Goal: Transaction & Acquisition: Purchase product/service

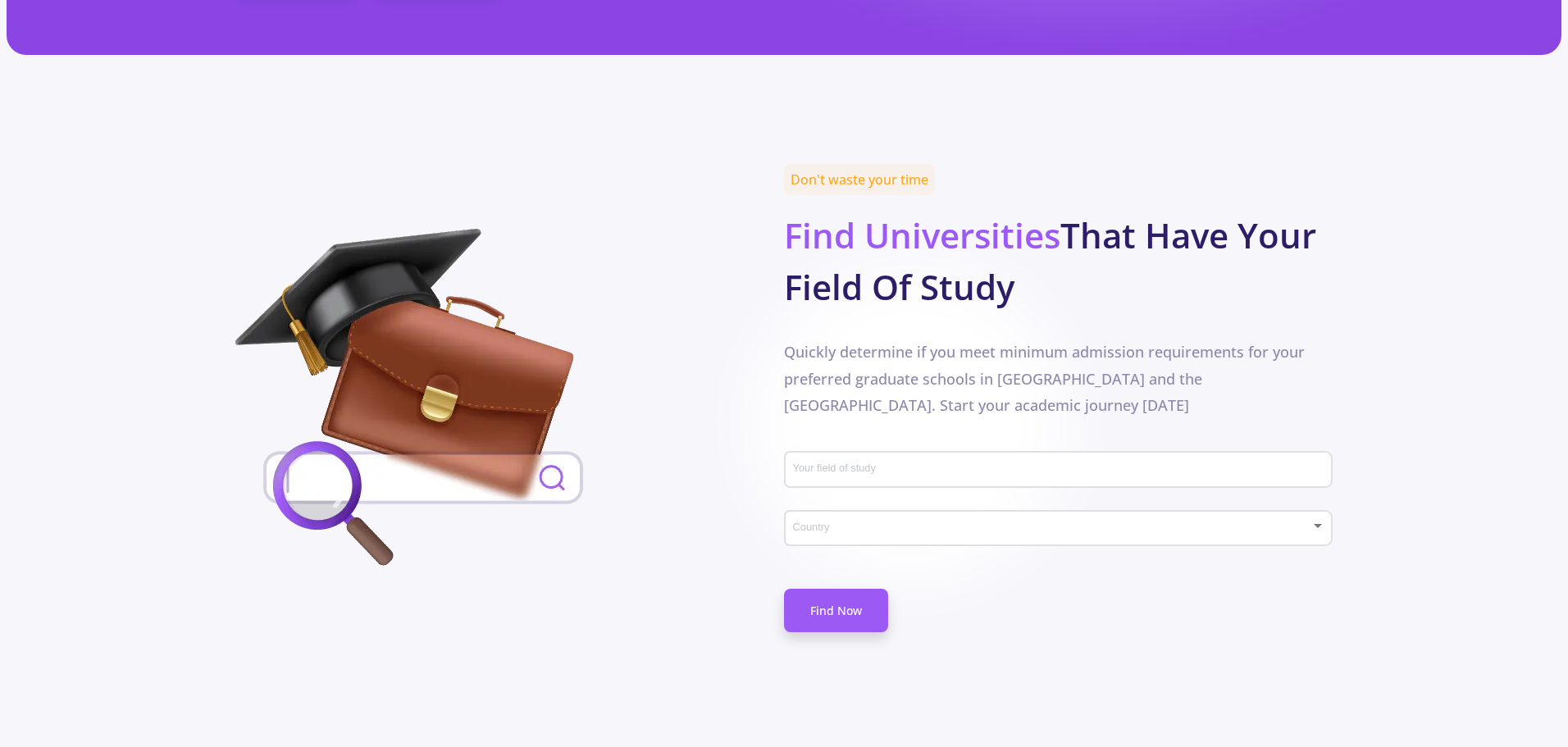
scroll to position [656, 0]
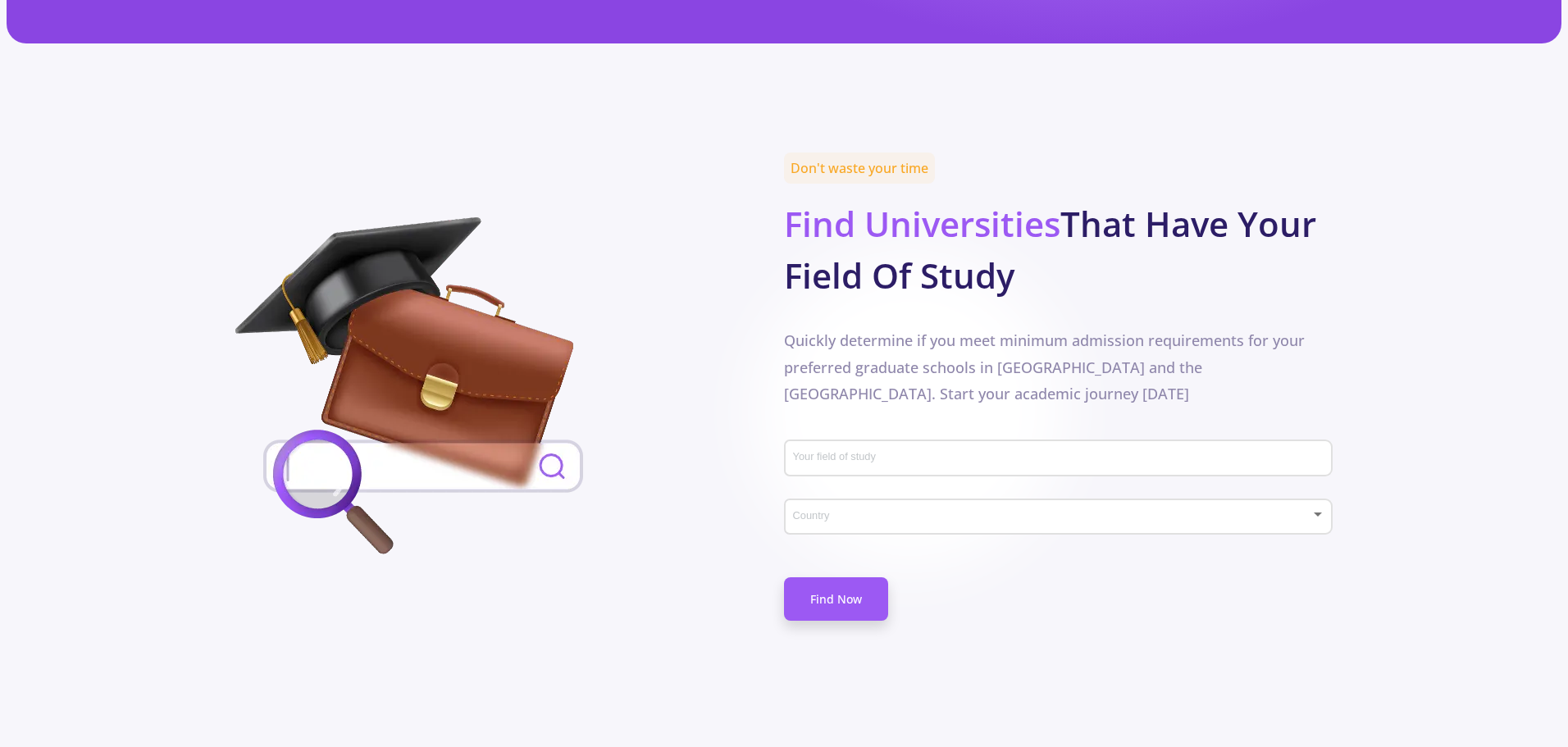
click at [871, 434] on div "Your field of study" at bounding box center [1059, 455] width 533 height 42
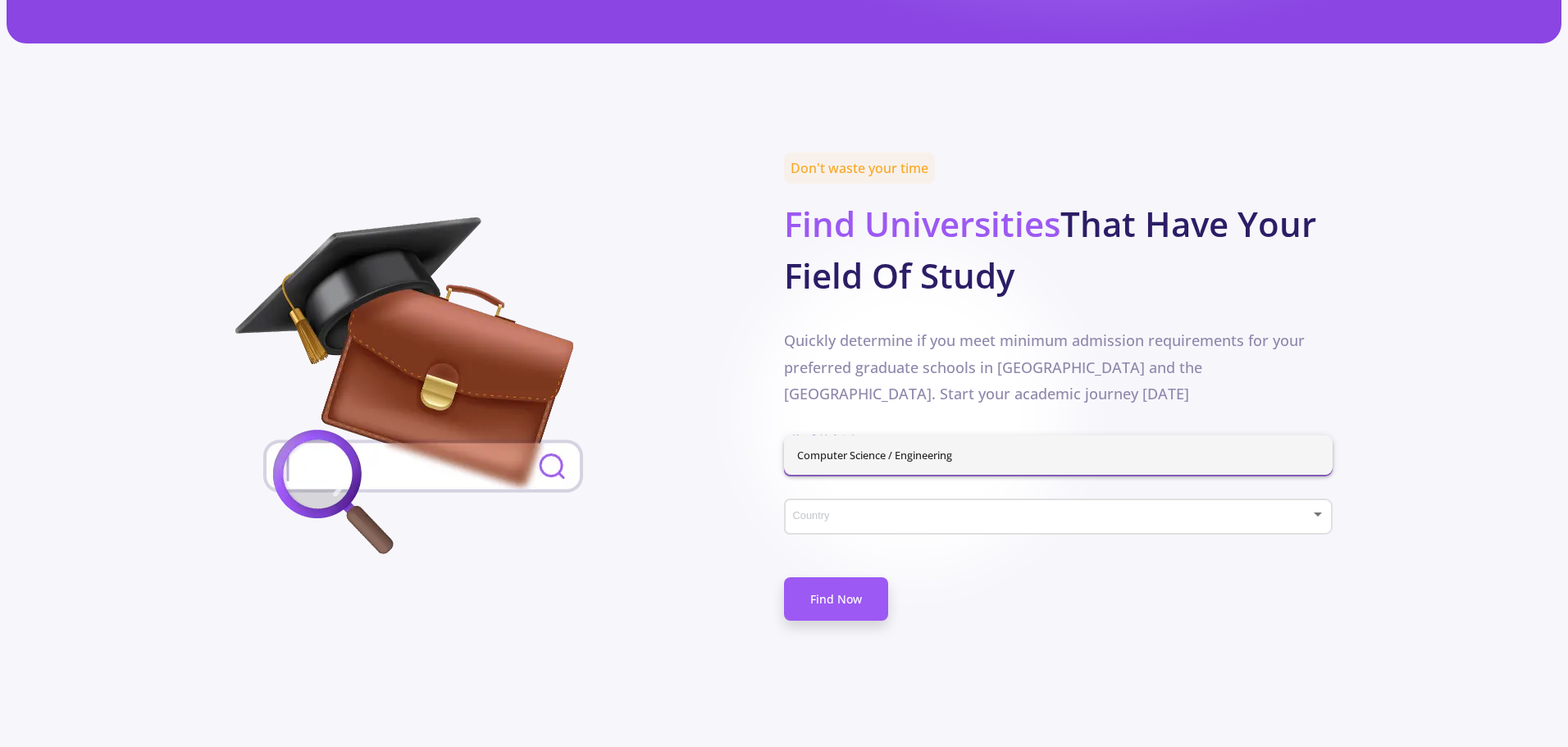
type input "computer s"
click at [862, 451] on div "Computer Science / Engineering" at bounding box center [1058, 455] width 549 height 39
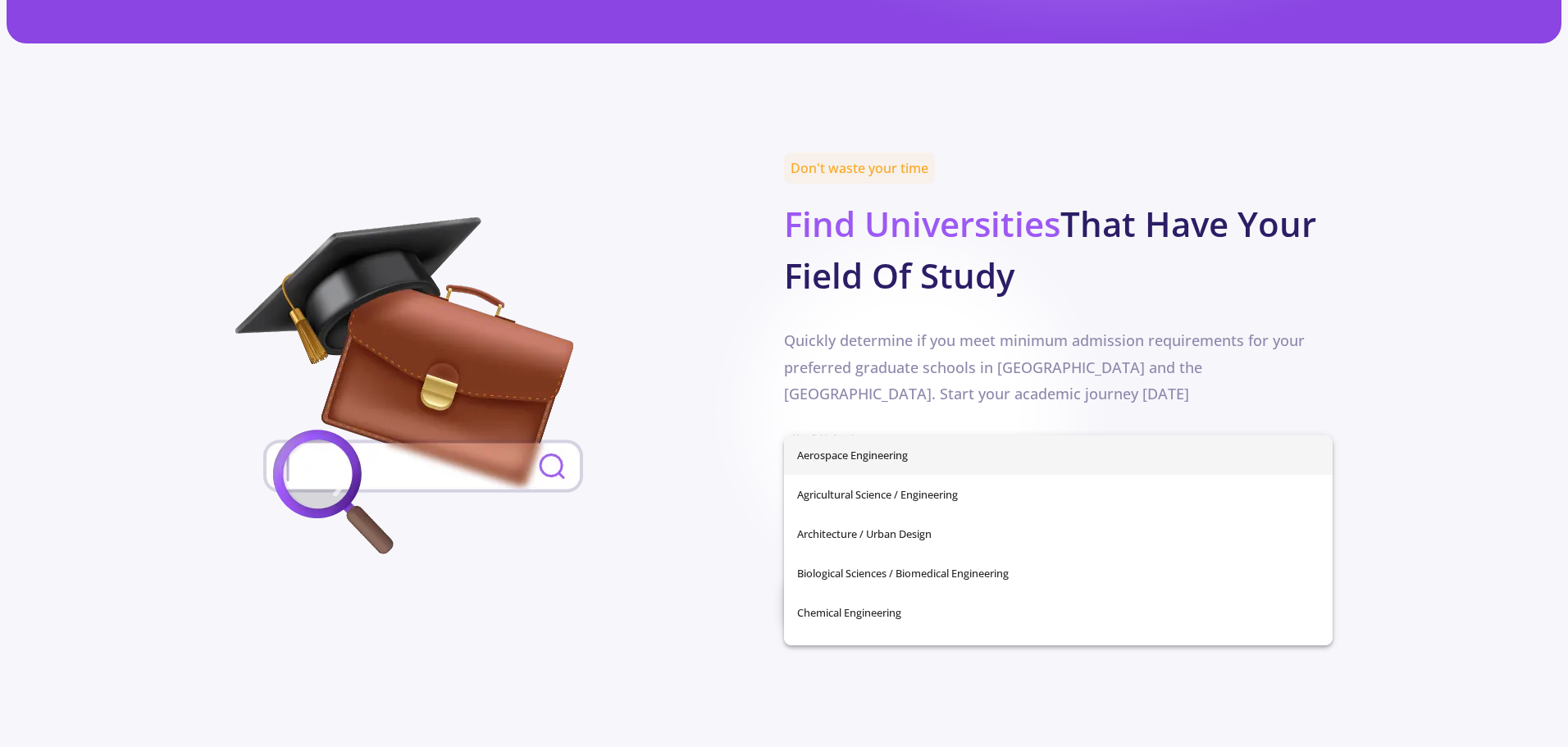
click at [839, 434] on div "Your field of study" at bounding box center [1059, 455] width 533 height 42
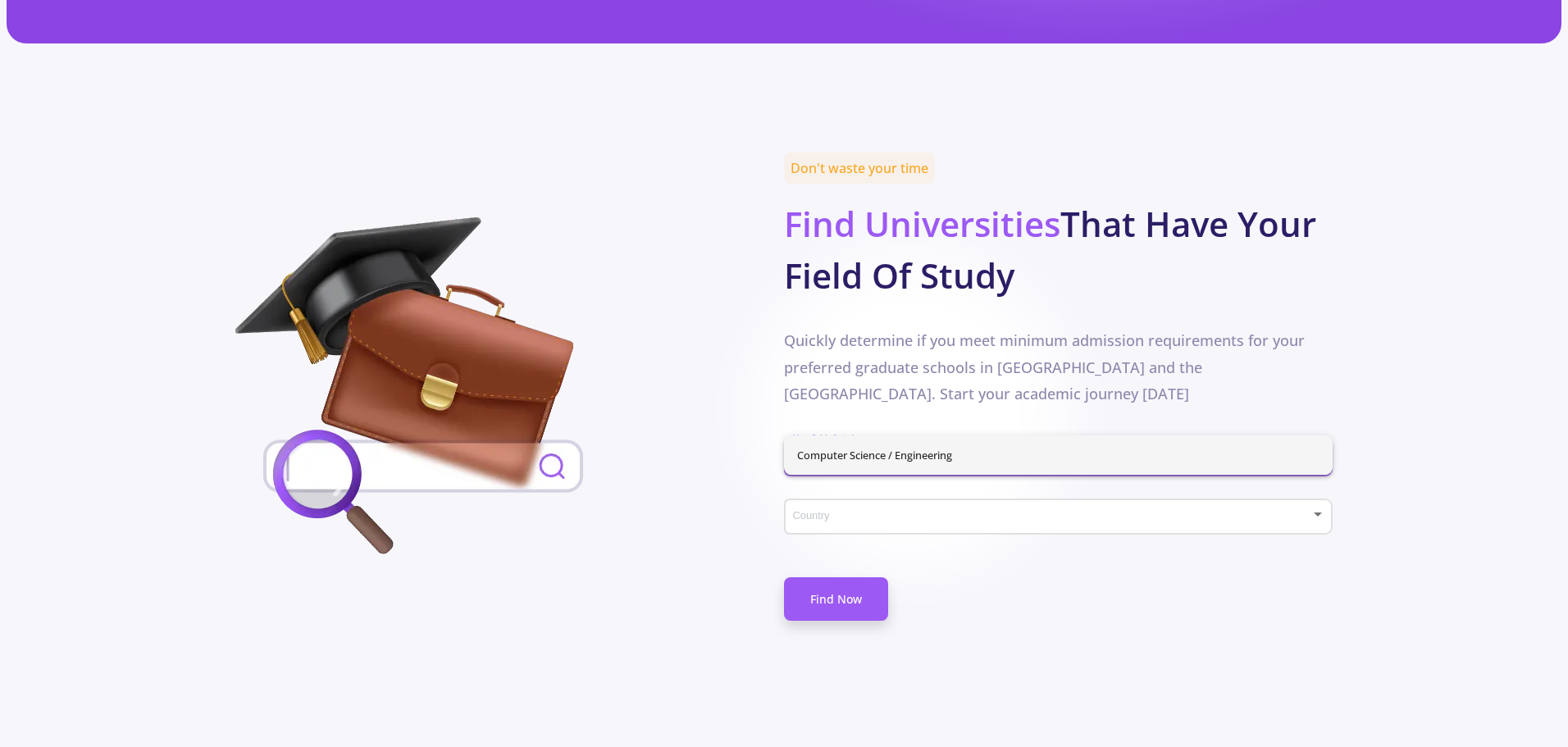
click at [841, 452] on span "Computer Science / Engineering" at bounding box center [1057, 455] width 522 height 39
type input "Computer Science / Engineering"
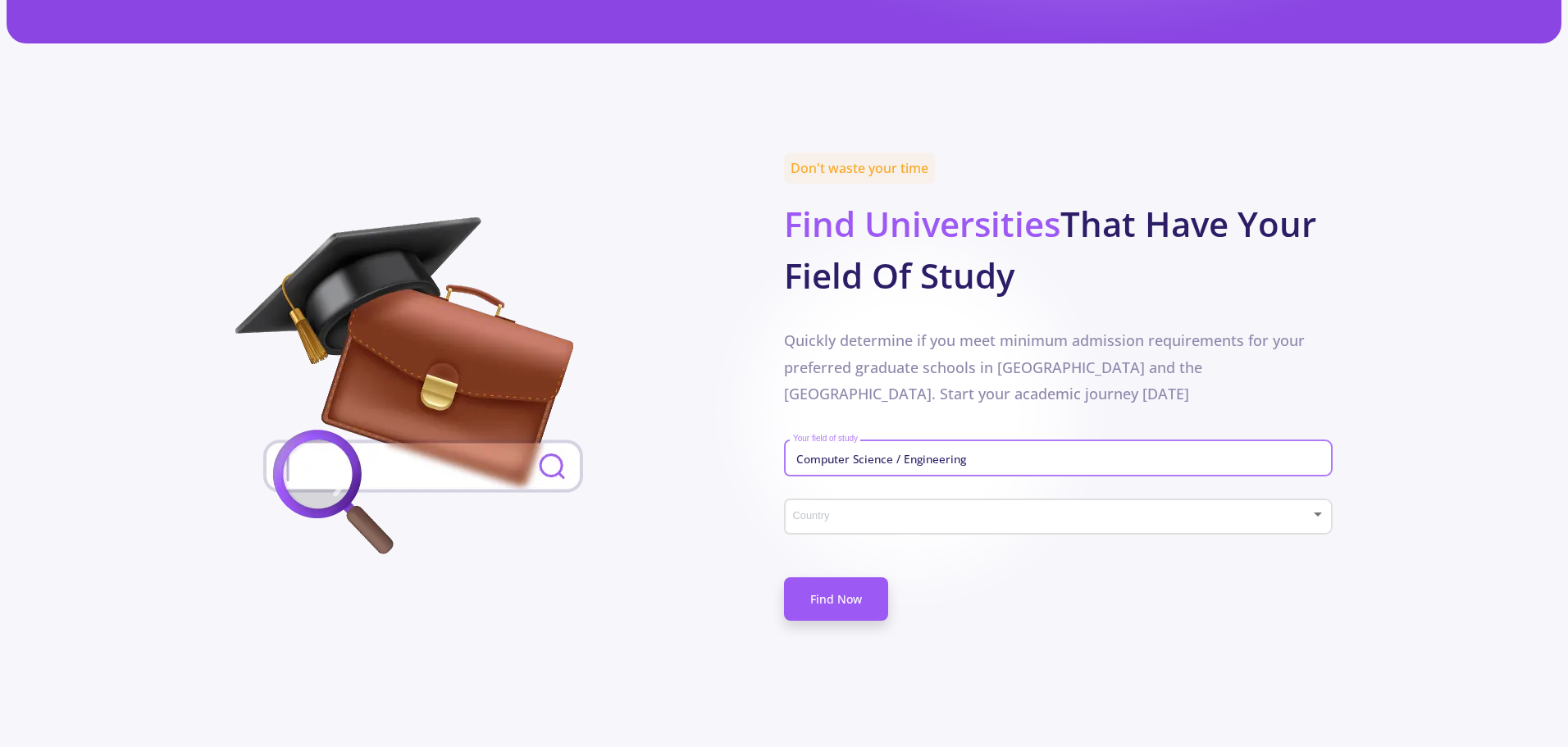
click at [833, 493] on div "Country" at bounding box center [1059, 513] width 533 height 41
click at [839, 480] on span "[GEOGRAPHIC_DATA]" at bounding box center [1059, 490] width 518 height 30
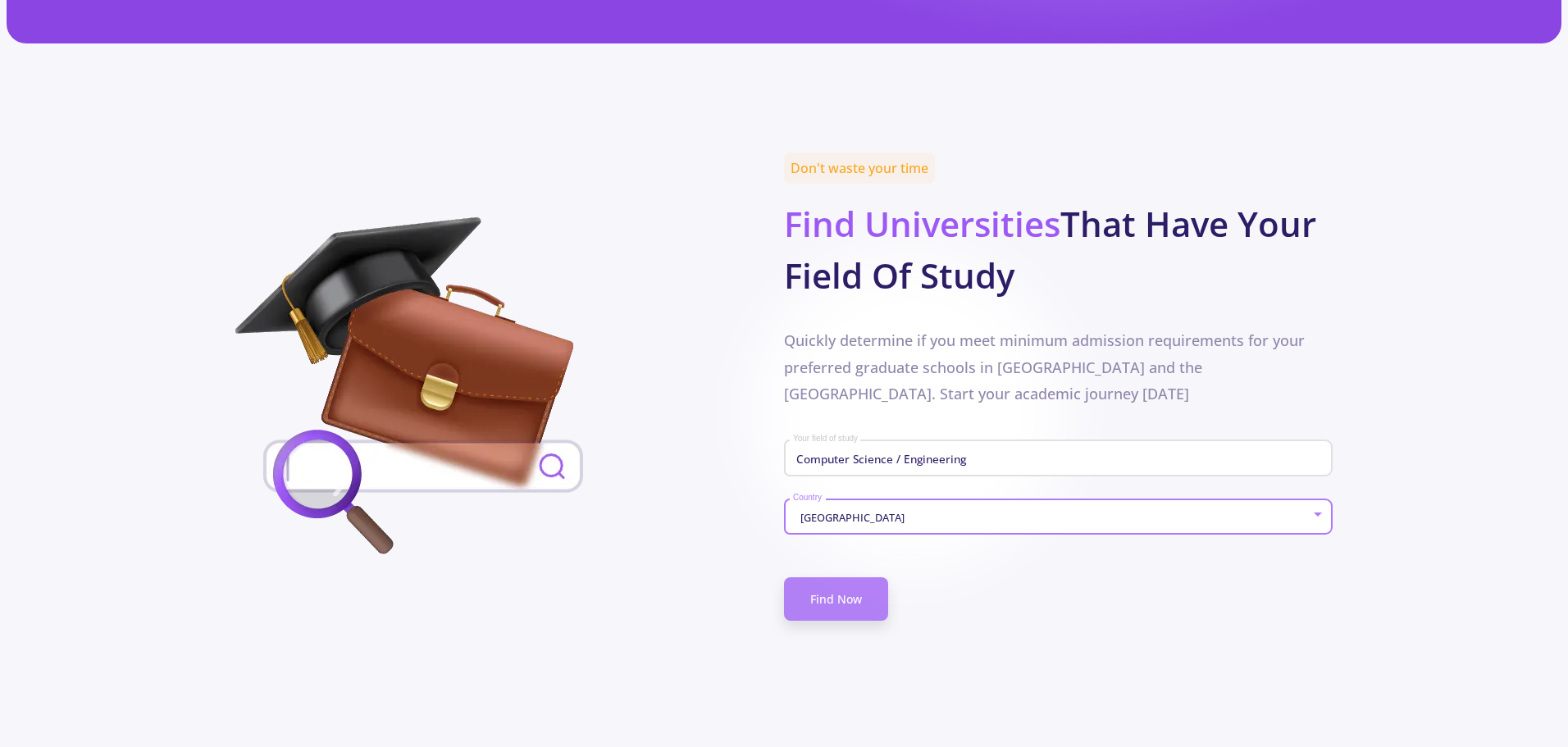
click at [842, 578] on link "Find Now" at bounding box center [836, 599] width 104 height 43
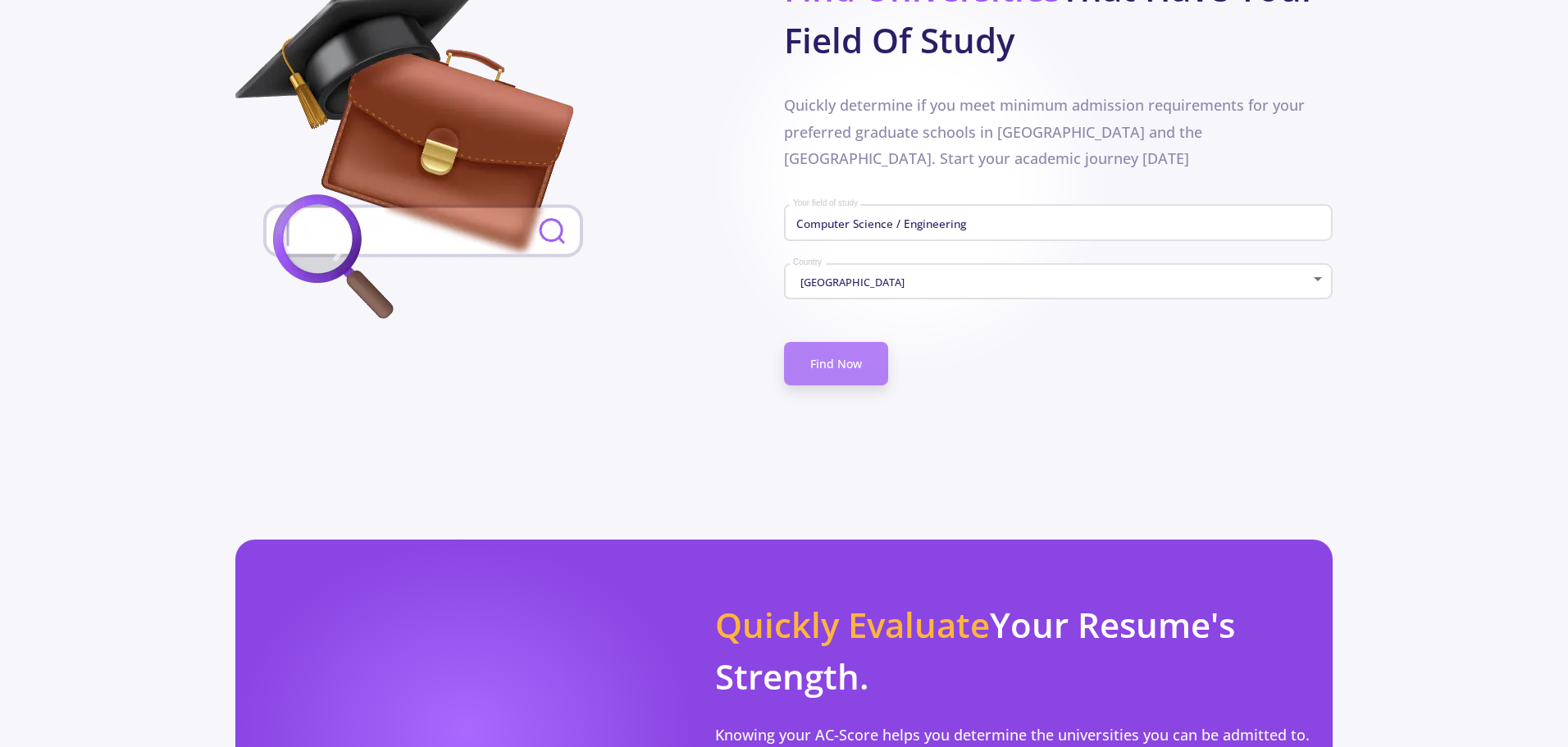
scroll to position [902, 0]
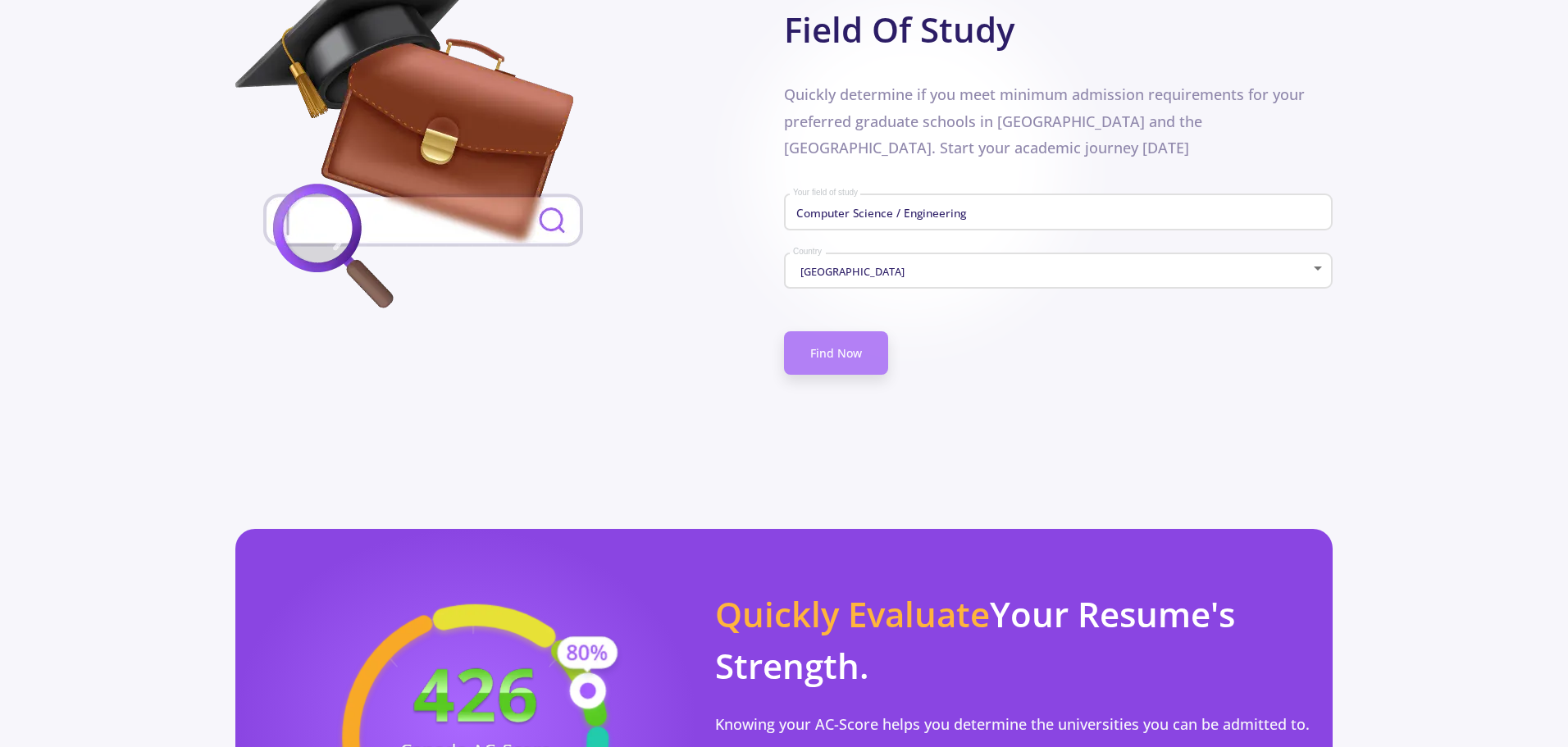
scroll to position [423, 0]
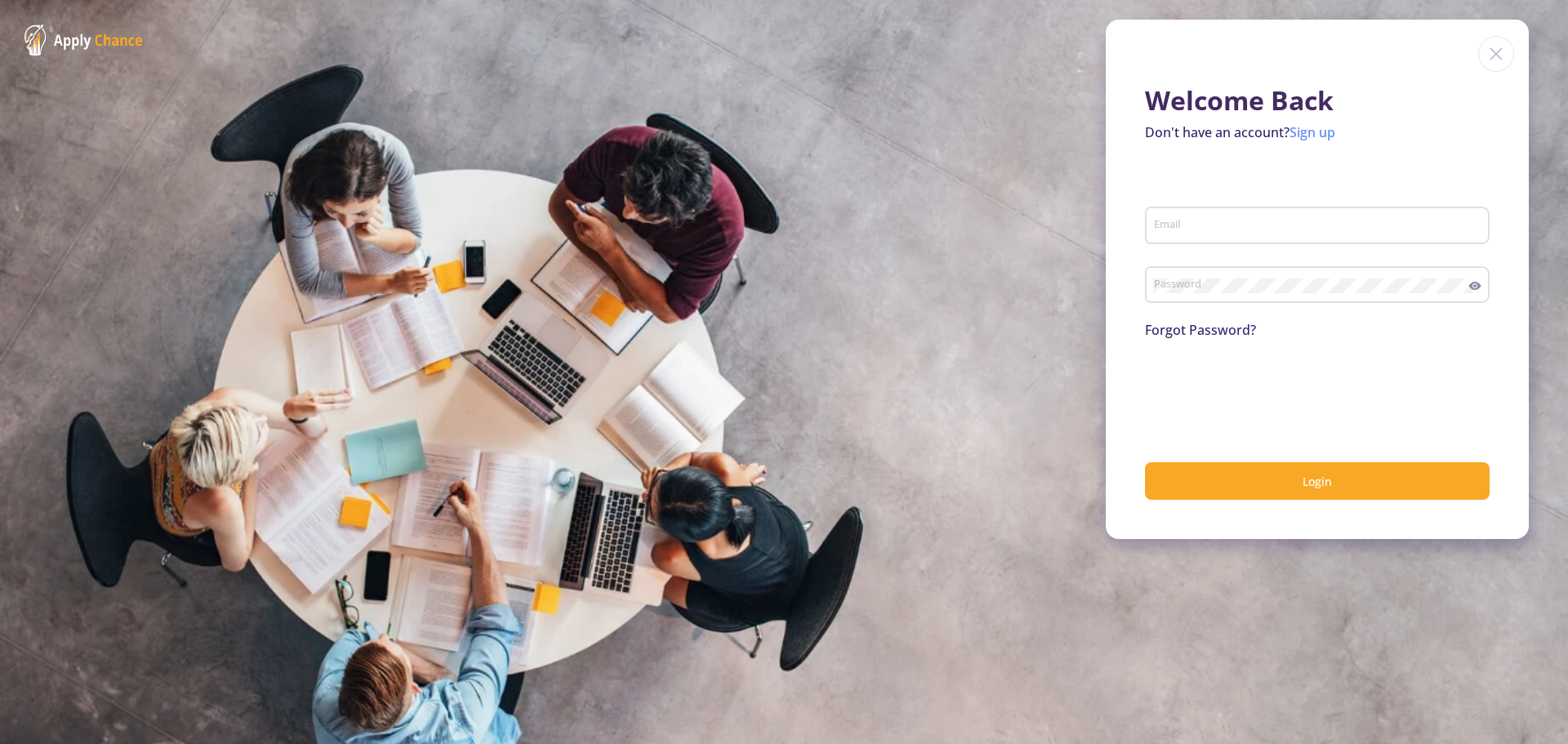
click at [1321, 130] on link "Sign up" at bounding box center [1312, 132] width 46 height 18
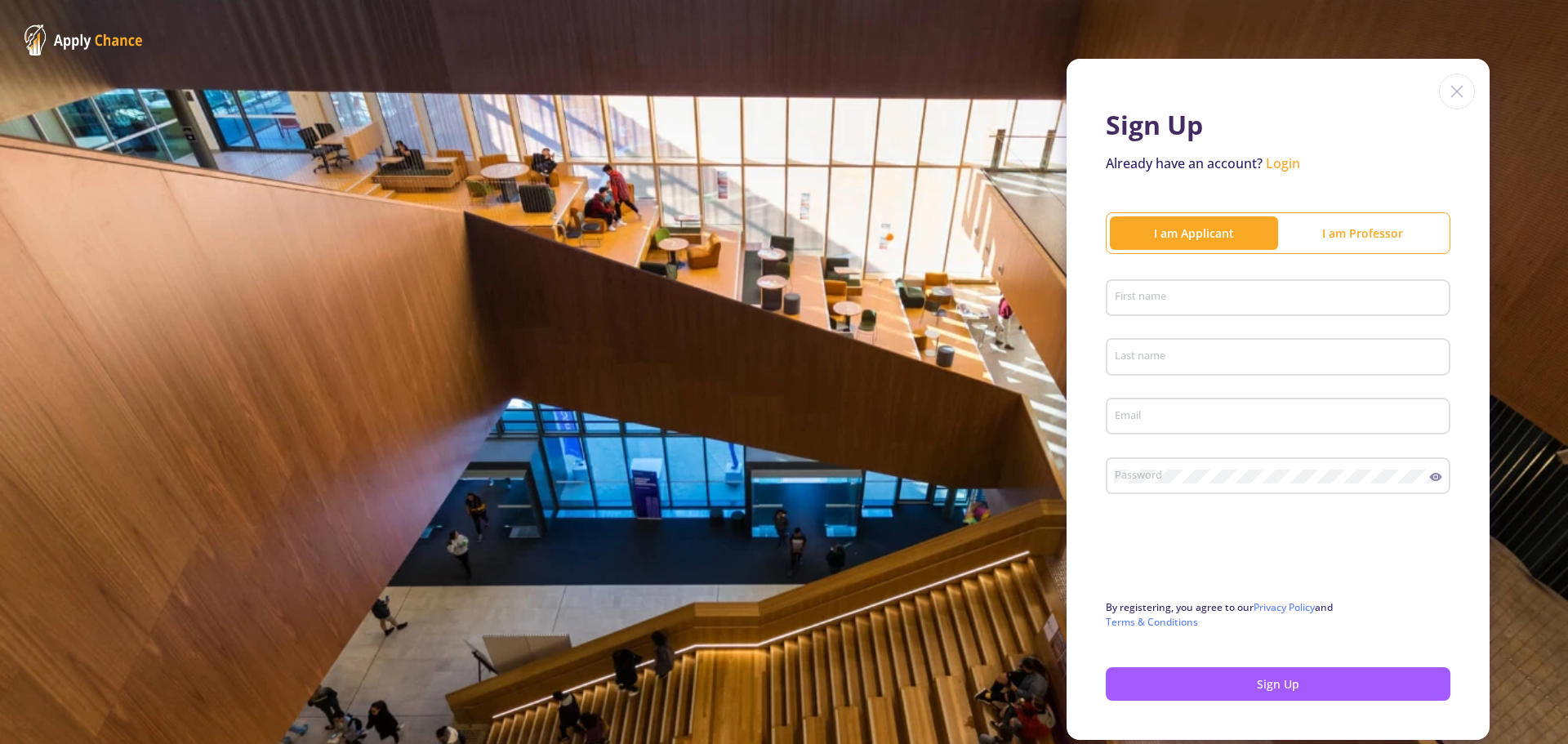
click at [1156, 299] on input "First name" at bounding box center [1280, 299] width 333 height 14
type input "L"
type input "Lord"
type input "[PERSON_NAME]"
click at [1180, 415] on input "Email" at bounding box center [1280, 417] width 333 height 14
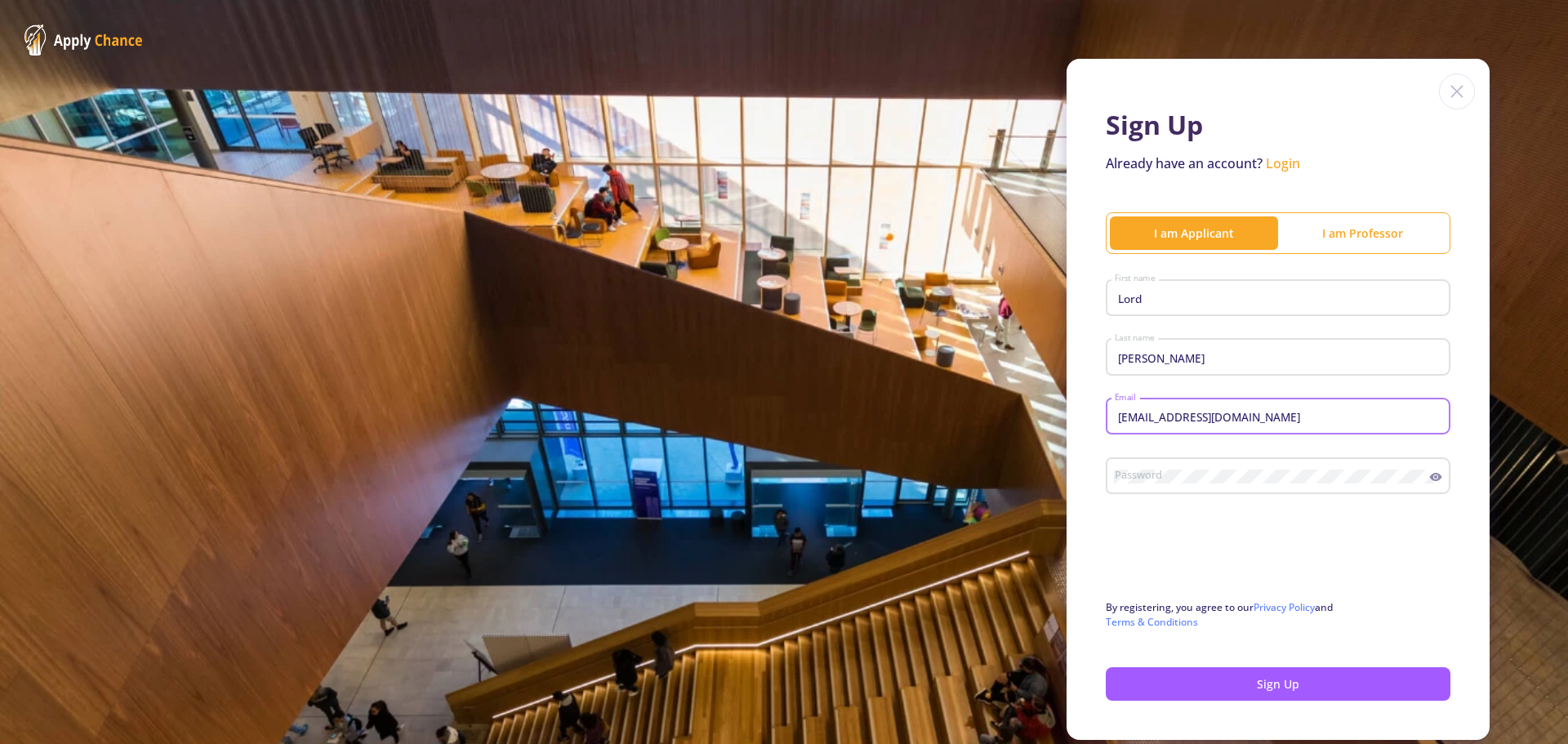
type input "[EMAIL_ADDRESS][DOMAIN_NAME]"
click at [1174, 682] on button "Sign Up" at bounding box center [1277, 684] width 345 height 34
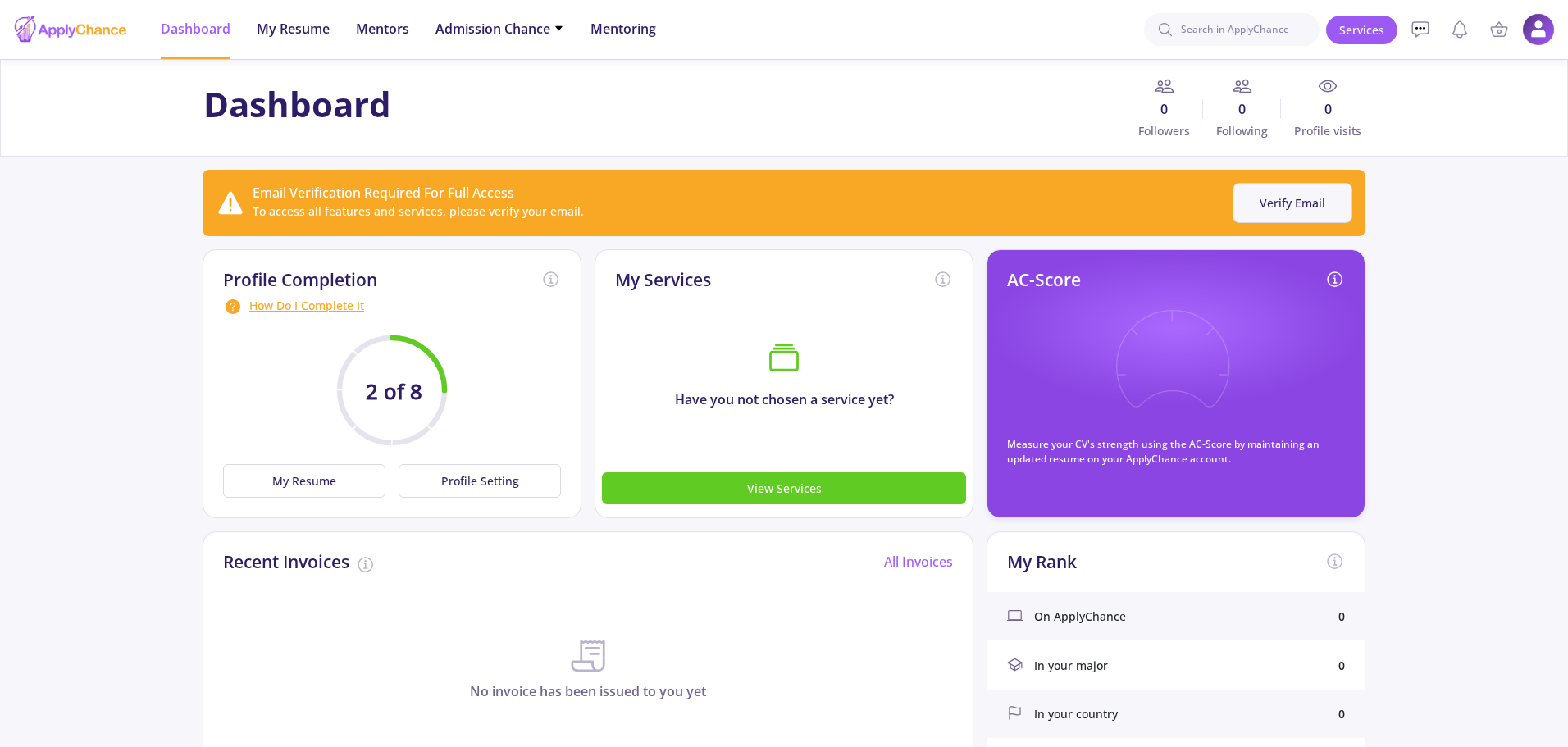
click at [1322, 200] on button "Verify Email" at bounding box center [1292, 202] width 119 height 40
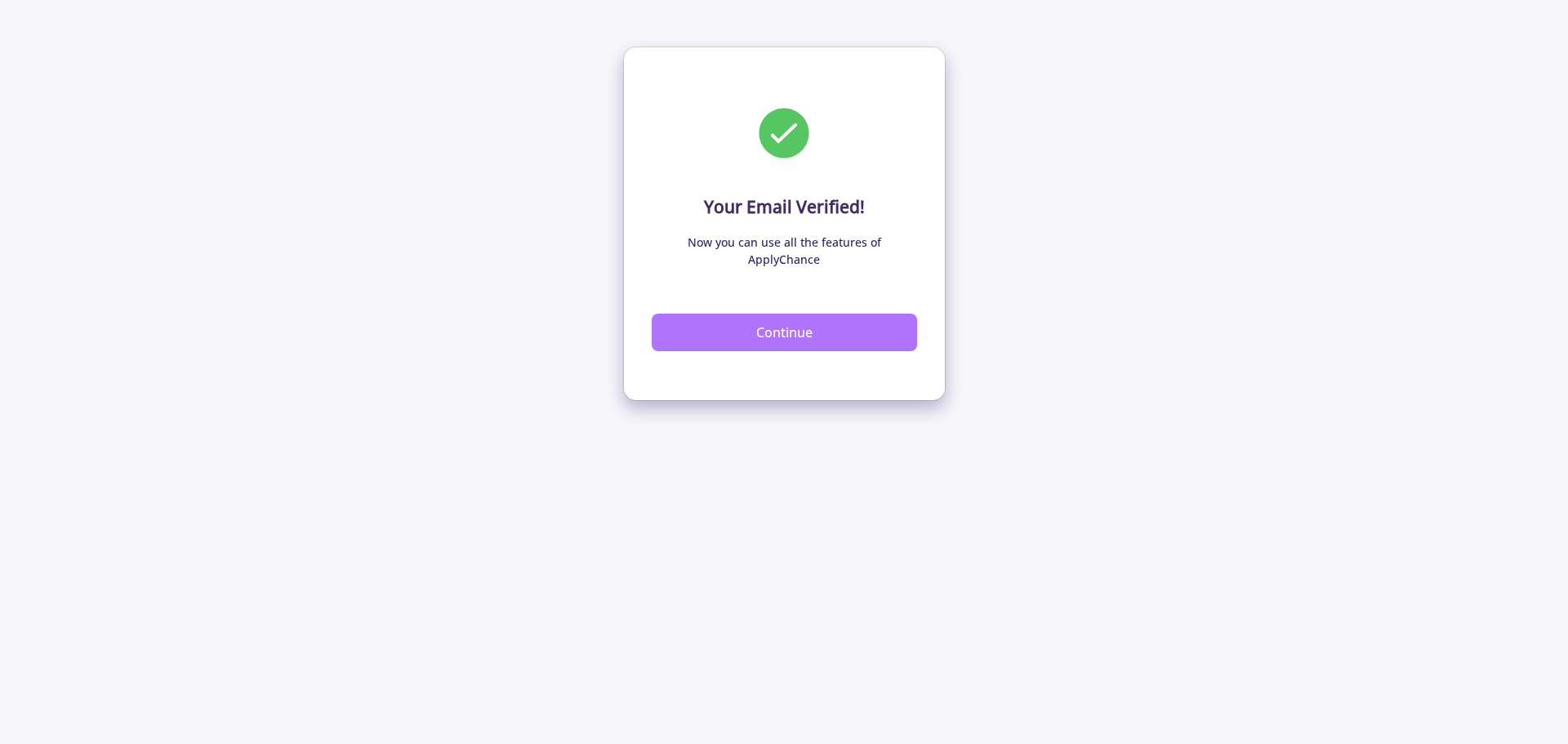
click at [777, 317] on button "Continue" at bounding box center [784, 332] width 266 height 38
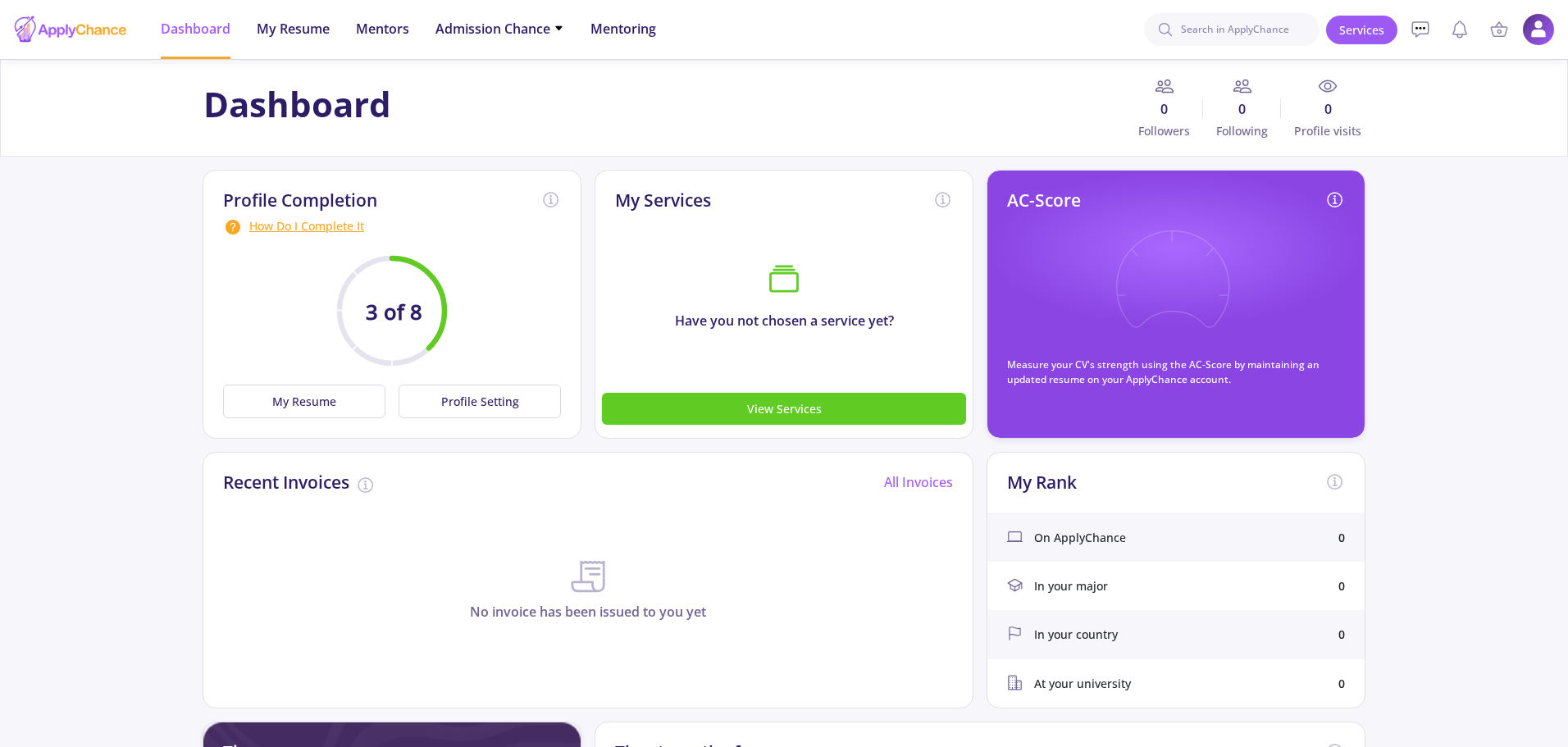
click at [1055, 534] on span "On ApplyChance" at bounding box center [1079, 538] width 91 height 17
click at [1251, 523] on div "On ApplyChance 0" at bounding box center [1176, 536] width 378 height 48
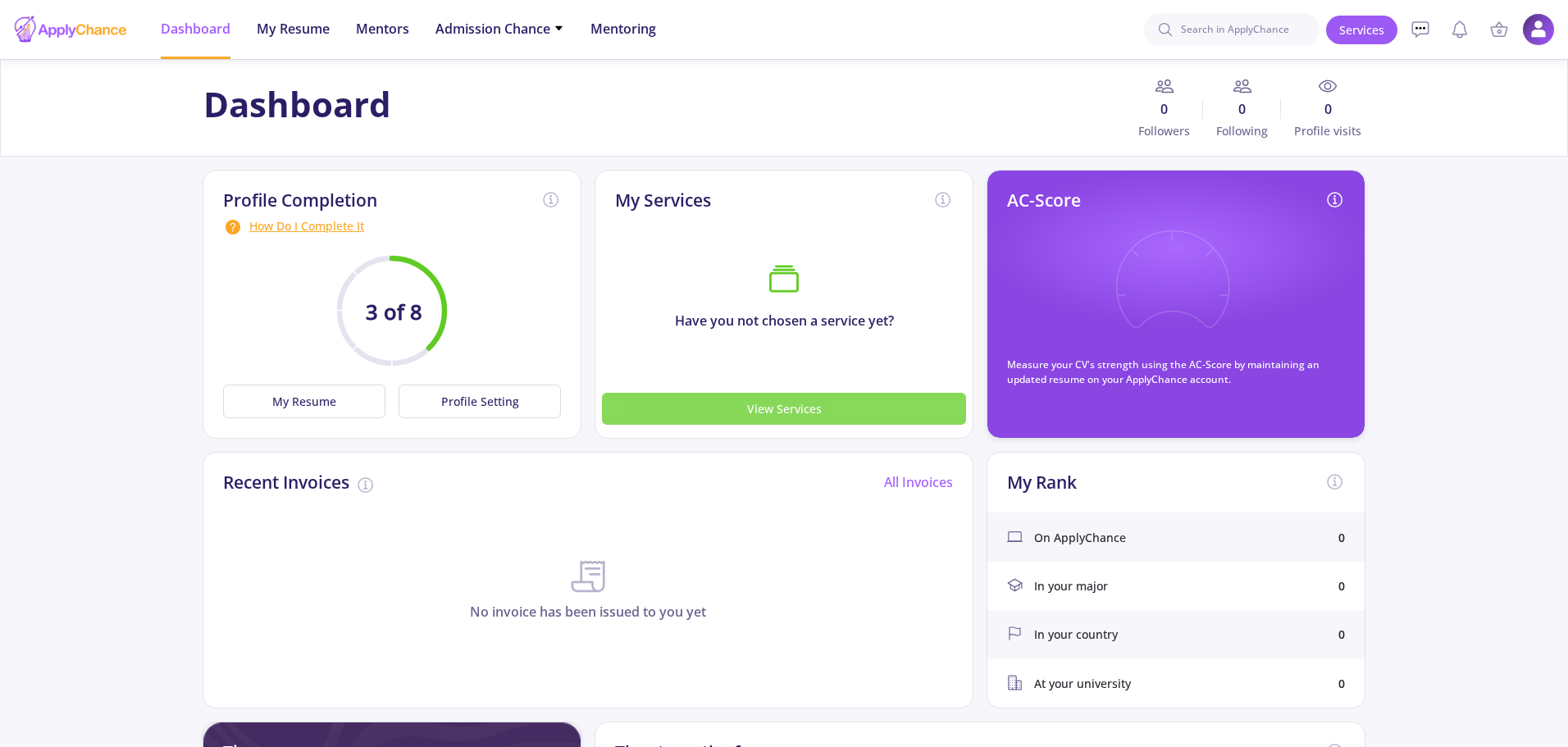
click at [687, 406] on button "View Services" at bounding box center [784, 409] width 364 height 32
click at [771, 412] on button "View Services" at bounding box center [784, 409] width 364 height 32
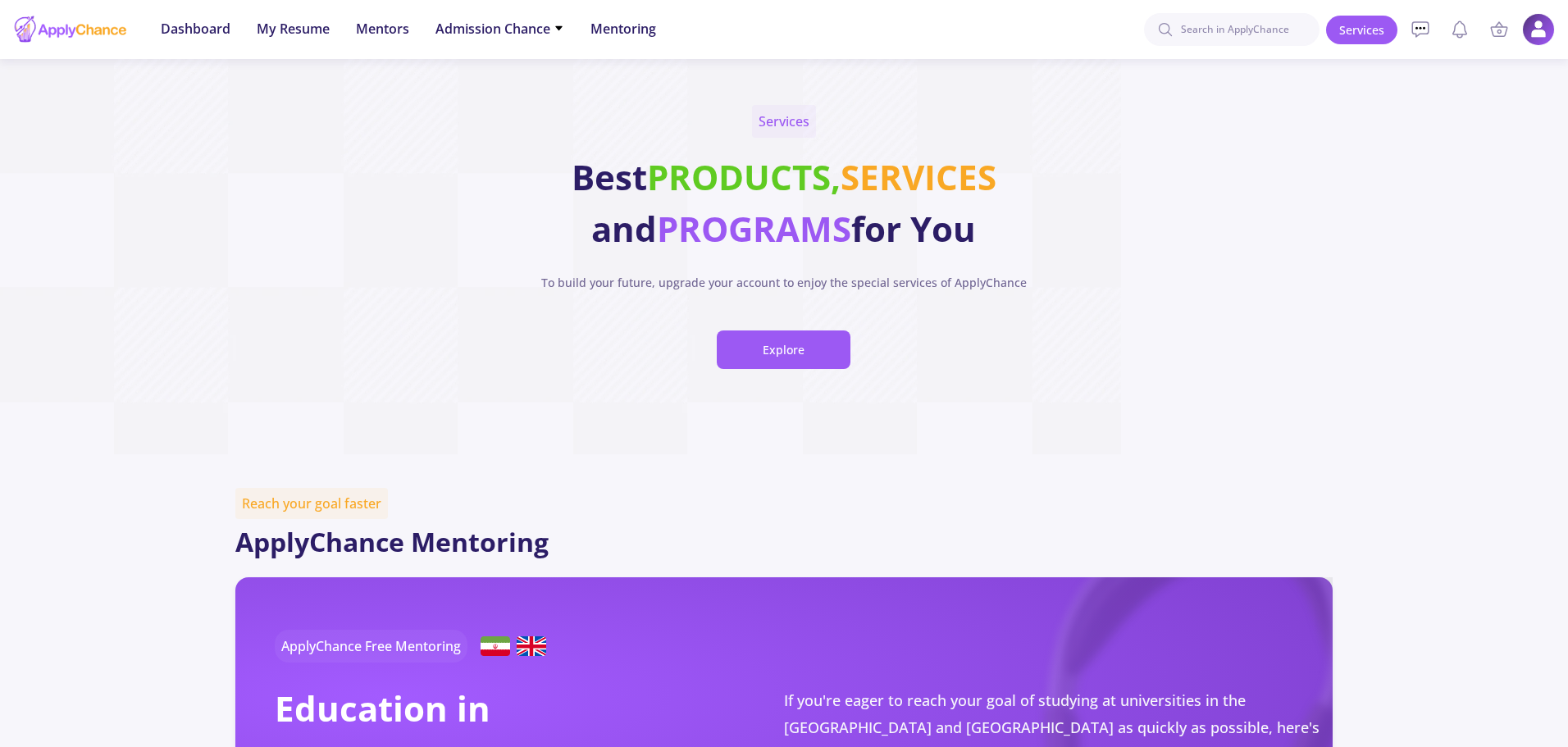
click at [783, 291] on div "Services Best PRODUCTS, SERVICES and PROGRAMS for You To build your future, upg…" at bounding box center [783, 257] width 705 height 396
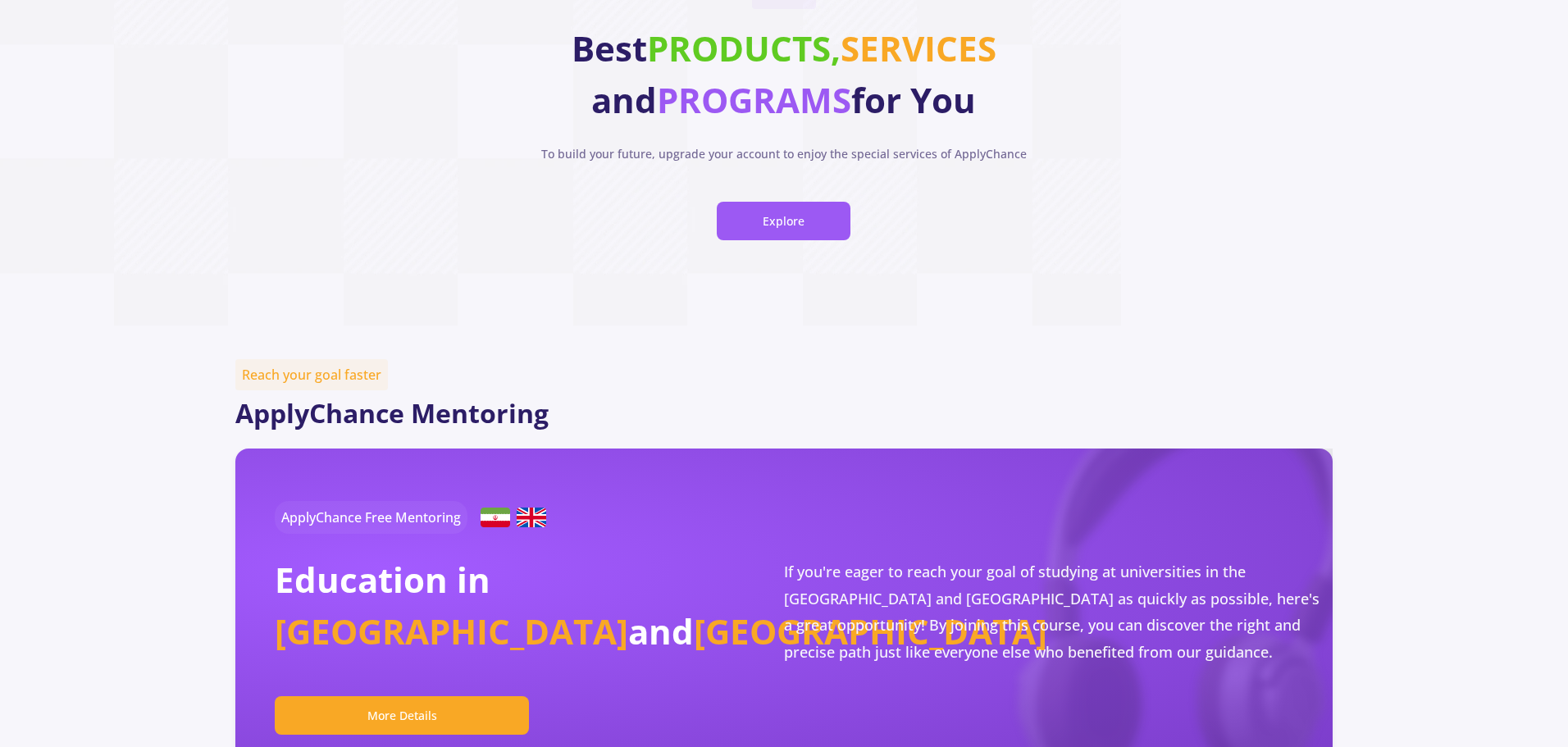
scroll to position [246, 0]
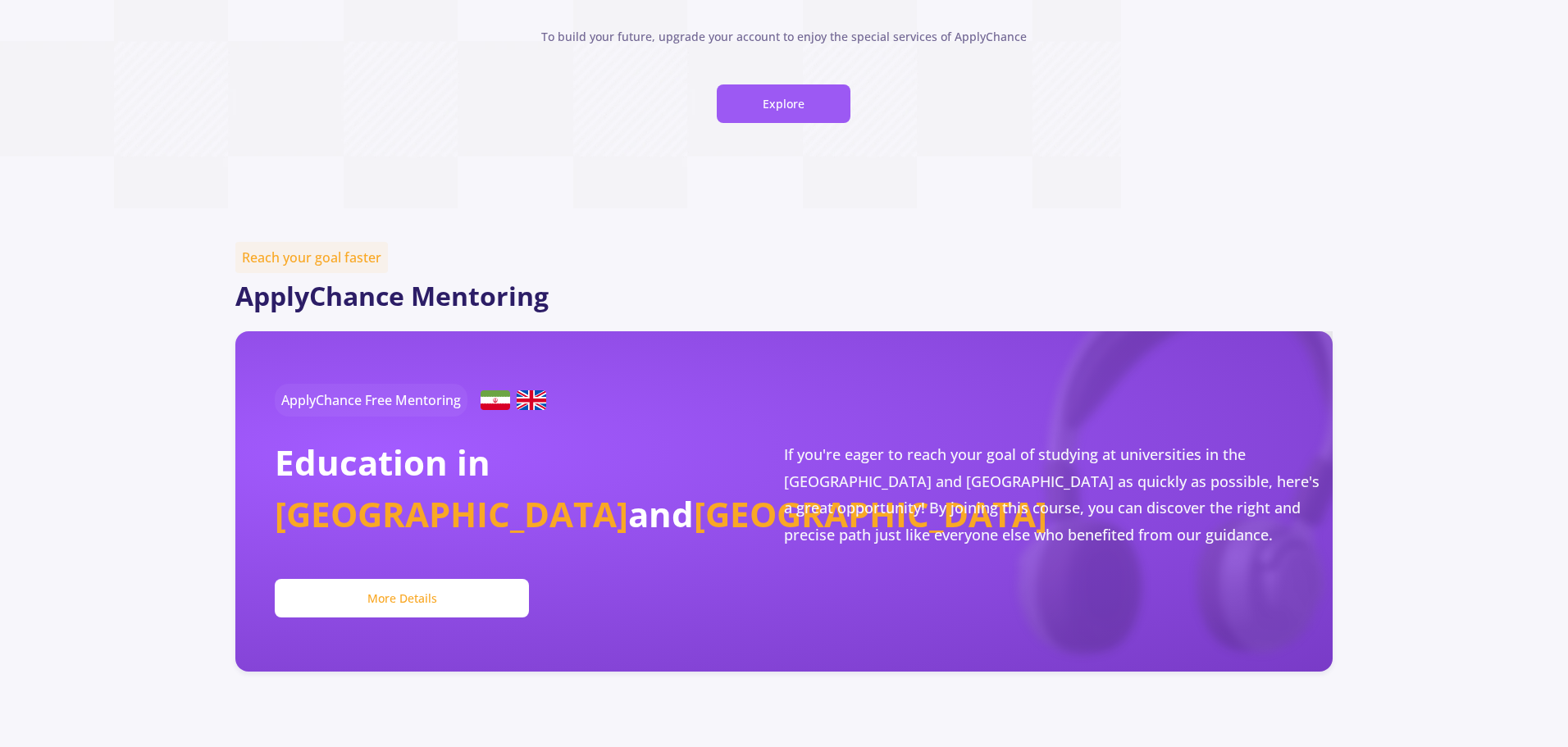
click at [477, 595] on button "More Details" at bounding box center [401, 599] width 255 height 39
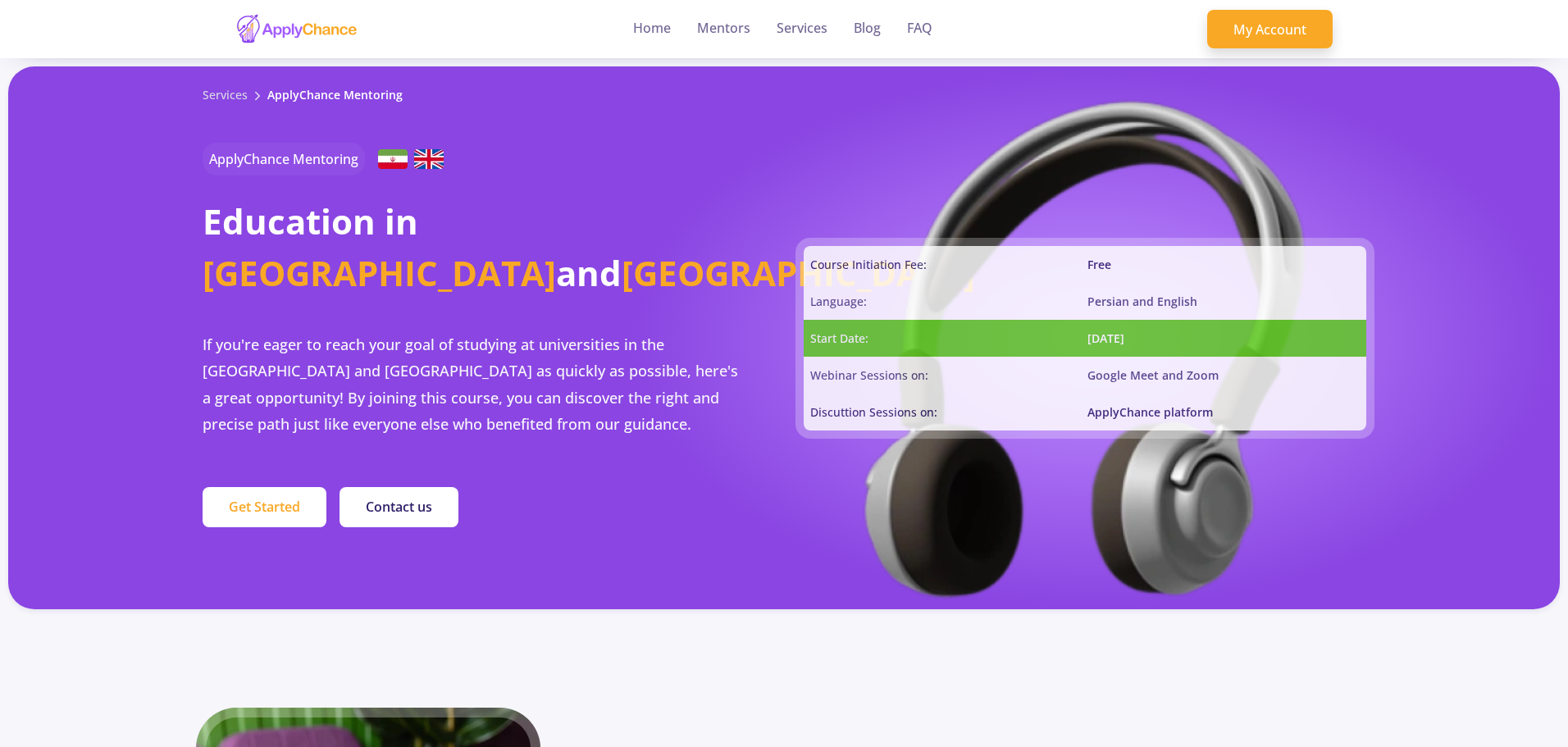
click at [301, 502] on button "Get Started" at bounding box center [264, 507] width 124 height 41
